Goal: Information Seeking & Learning: Learn about a topic

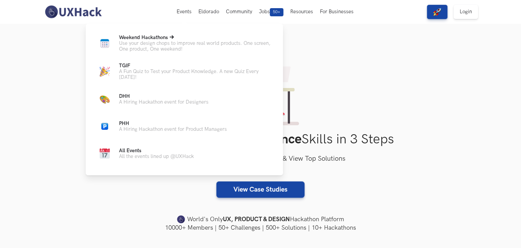
click at [173, 48] on p "Use your design chops to improve real world products. One screen, One product, …" at bounding box center [195, 46] width 153 height 12
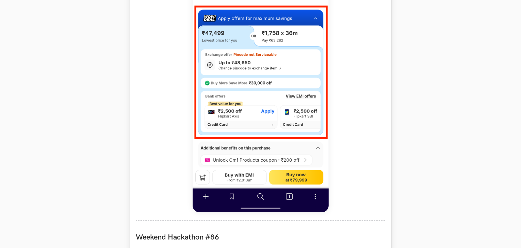
scroll to position [434, 0]
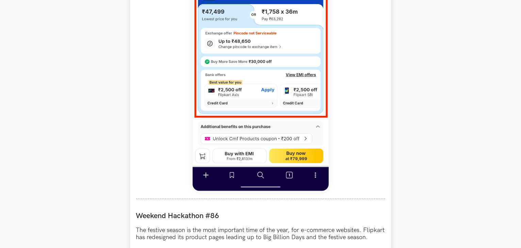
click at [250, 129] on img at bounding box center [260, 40] width 136 height 302
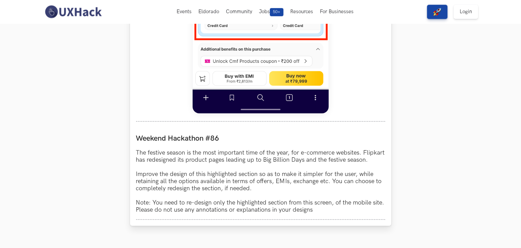
scroll to position [0, 0]
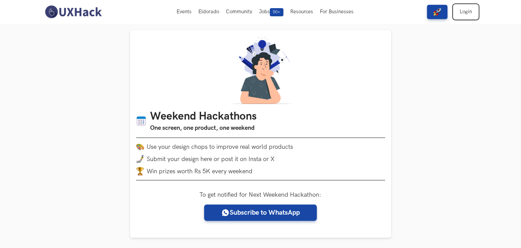
click at [465, 15] on link "Login" at bounding box center [465, 12] width 24 height 14
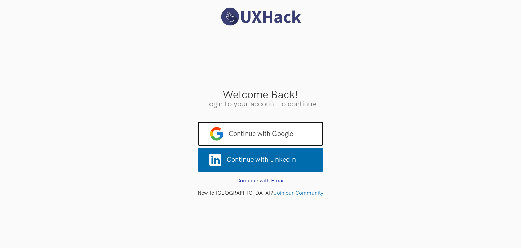
click at [289, 134] on span "Continue with Google" at bounding box center [261, 134] width 126 height 24
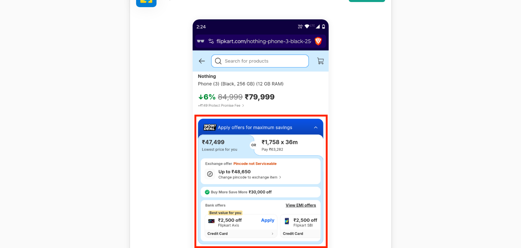
scroll to position [521, 0]
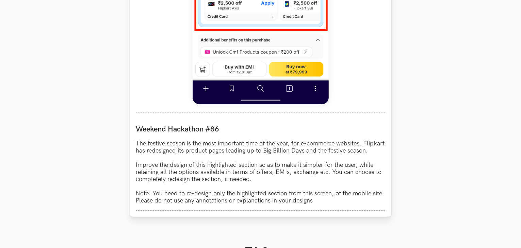
click at [225, 159] on p "The festive season is the most important time of the year, for e-commerce websi…" at bounding box center [260, 172] width 249 height 64
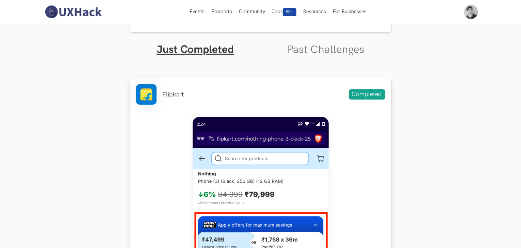
scroll to position [217, 0]
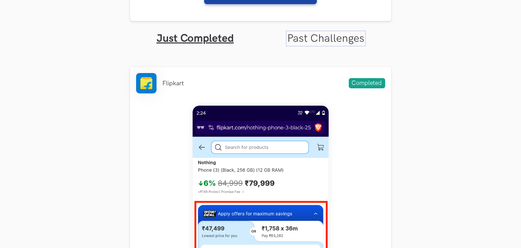
click at [339, 41] on link "Past Challenges" at bounding box center [325, 38] width 77 height 13
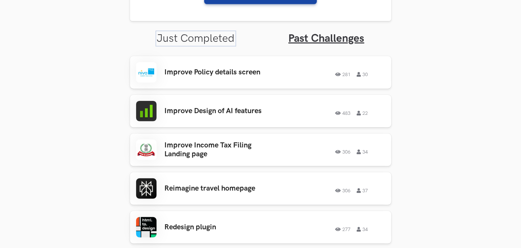
click at [219, 39] on link "Just Completed" at bounding box center [196, 38] width 78 height 13
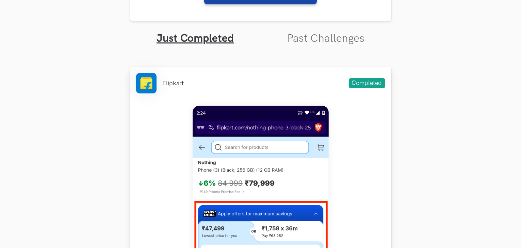
drag, startPoint x: 160, startPoint y: 71, endPoint x: 146, endPoint y: 85, distance: 20.0
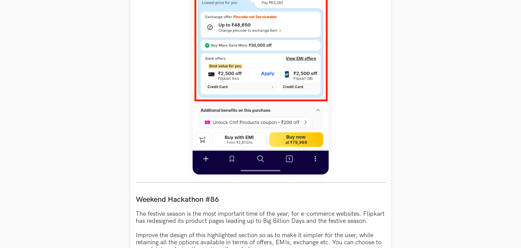
scroll to position [434, 0]
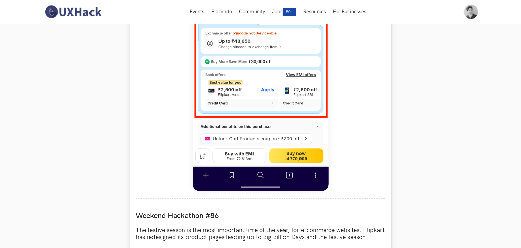
click at [151, 108] on div at bounding box center [260, 41] width 249 height 317
click at [71, 127] on section "Weekend Hackathons One screen, one product, one weekend Use your design chops t…" at bounding box center [260, 88] width 521 height 996
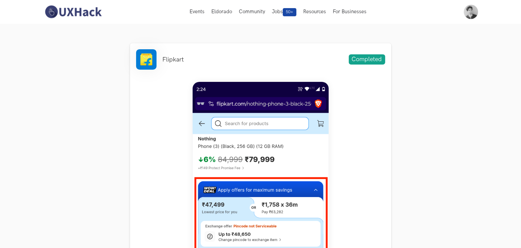
scroll to position [217, 0]
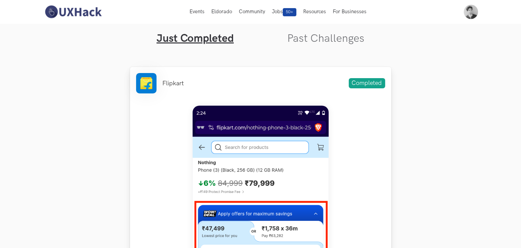
click at [146, 86] on li at bounding box center [146, 83] width 20 height 20
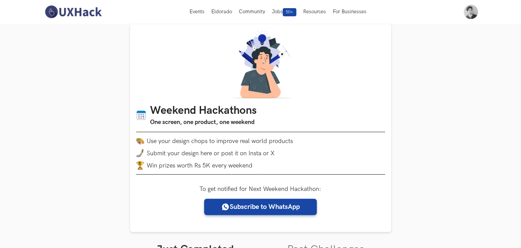
scroll to position [0, 0]
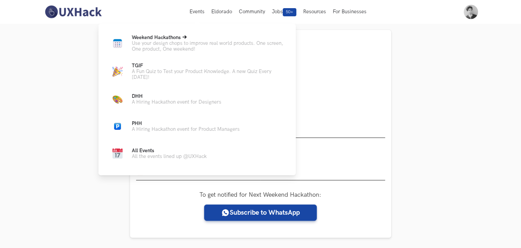
click at [175, 48] on p "Use your design chops to improve real world products. One screen, One product, …" at bounding box center [208, 46] width 153 height 12
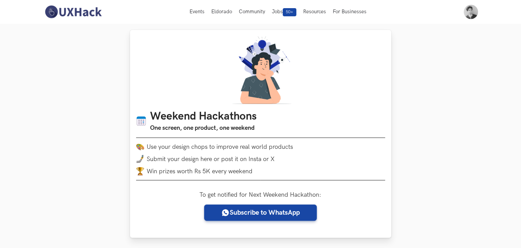
scroll to position [217, 0]
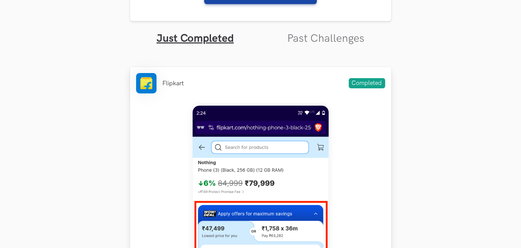
click at [290, 85] on div "Flipkart Completed" at bounding box center [260, 83] width 249 height 20
click at [202, 40] on link "Just Completed" at bounding box center [194, 38] width 77 height 13
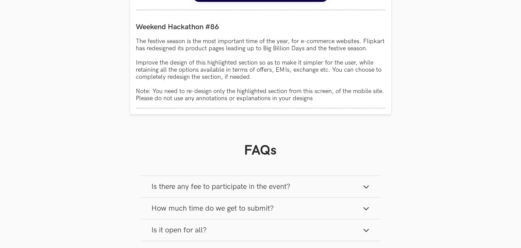
scroll to position [651, 0]
